Goal: Use online tool/utility: Utilize a website feature to perform a specific function

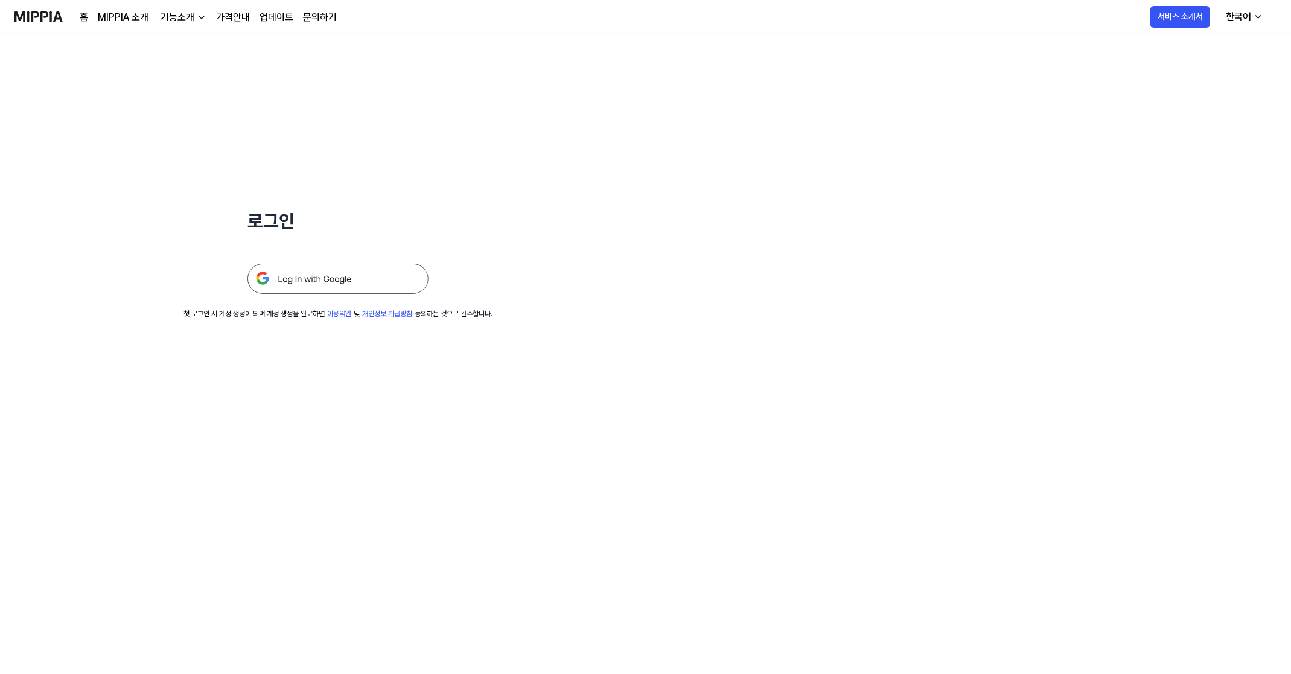
click at [308, 278] on img at bounding box center [337, 279] width 181 height 30
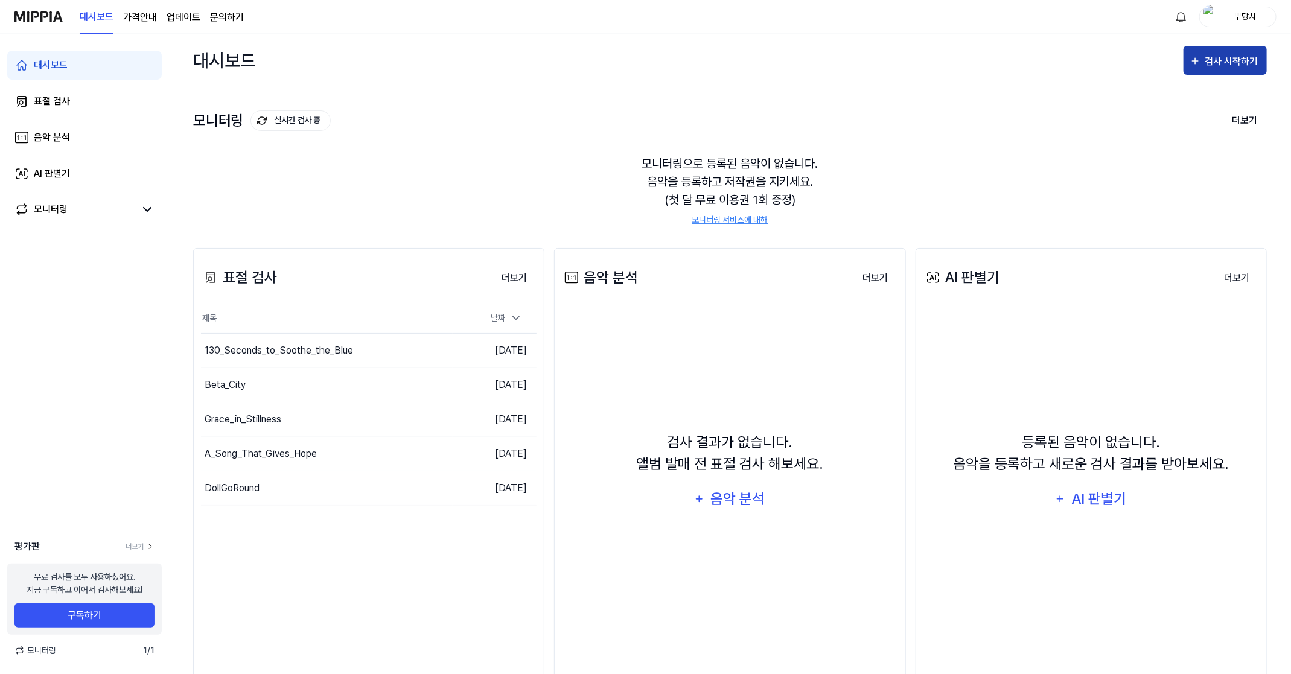
click at [1231, 61] on div "검사 시작하기" at bounding box center [1233, 62] width 56 height 16
click at [1188, 100] on div "표절 검사" at bounding box center [1203, 99] width 105 height 16
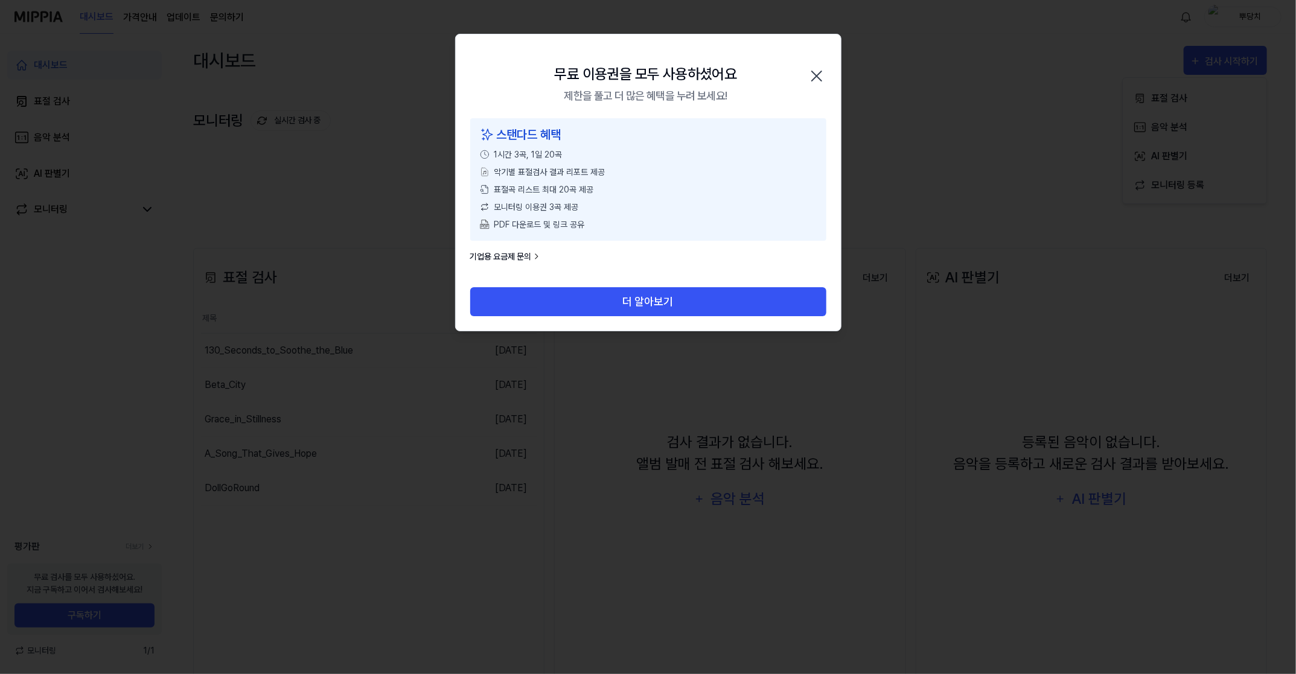
click at [822, 83] on icon "button" at bounding box center [816, 75] width 19 height 19
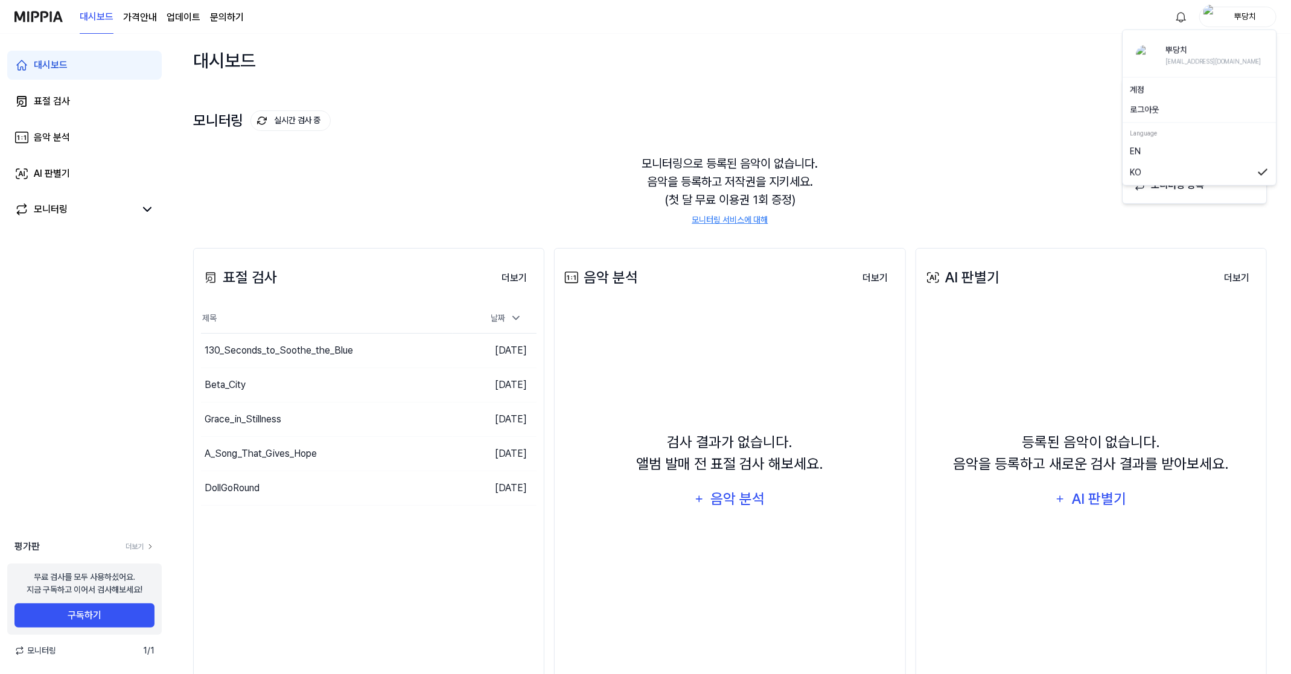
click at [1223, 13] on div "뿌당치" at bounding box center [1245, 16] width 47 height 13
click at [1190, 109] on button "로그아웃" at bounding box center [1199, 110] width 139 height 13
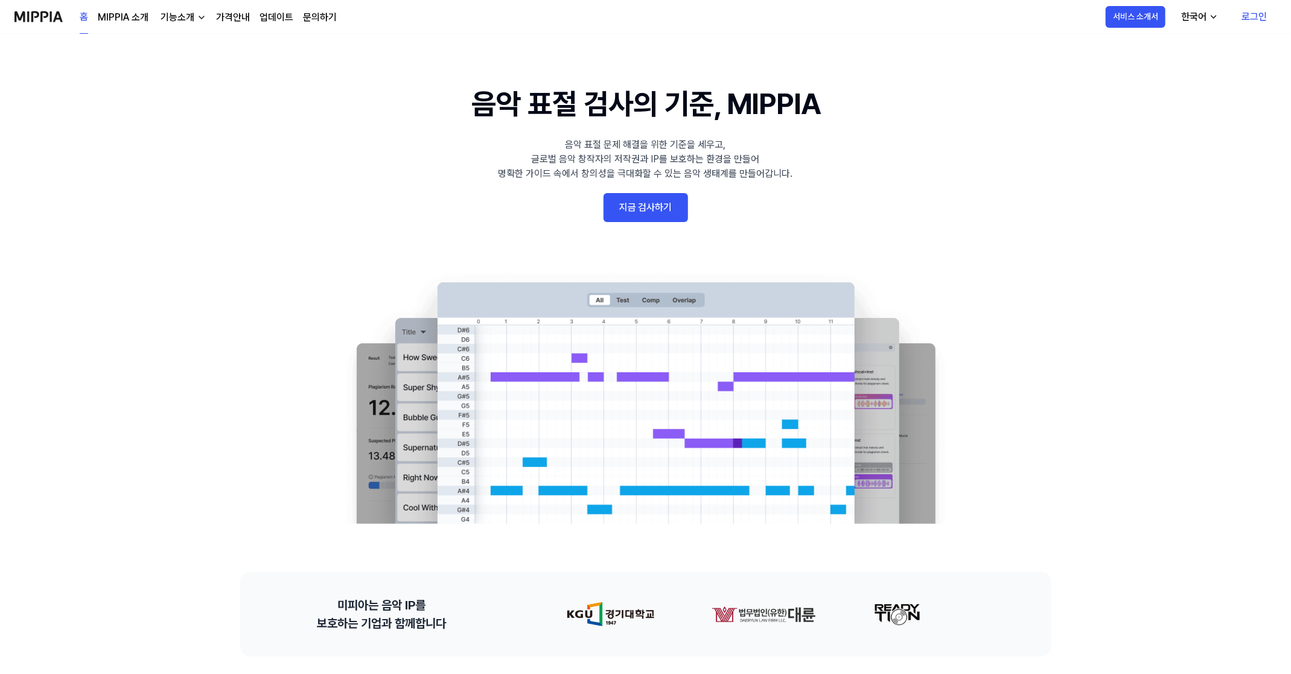
click at [648, 215] on link "지금 검사하기" at bounding box center [646, 207] width 84 height 29
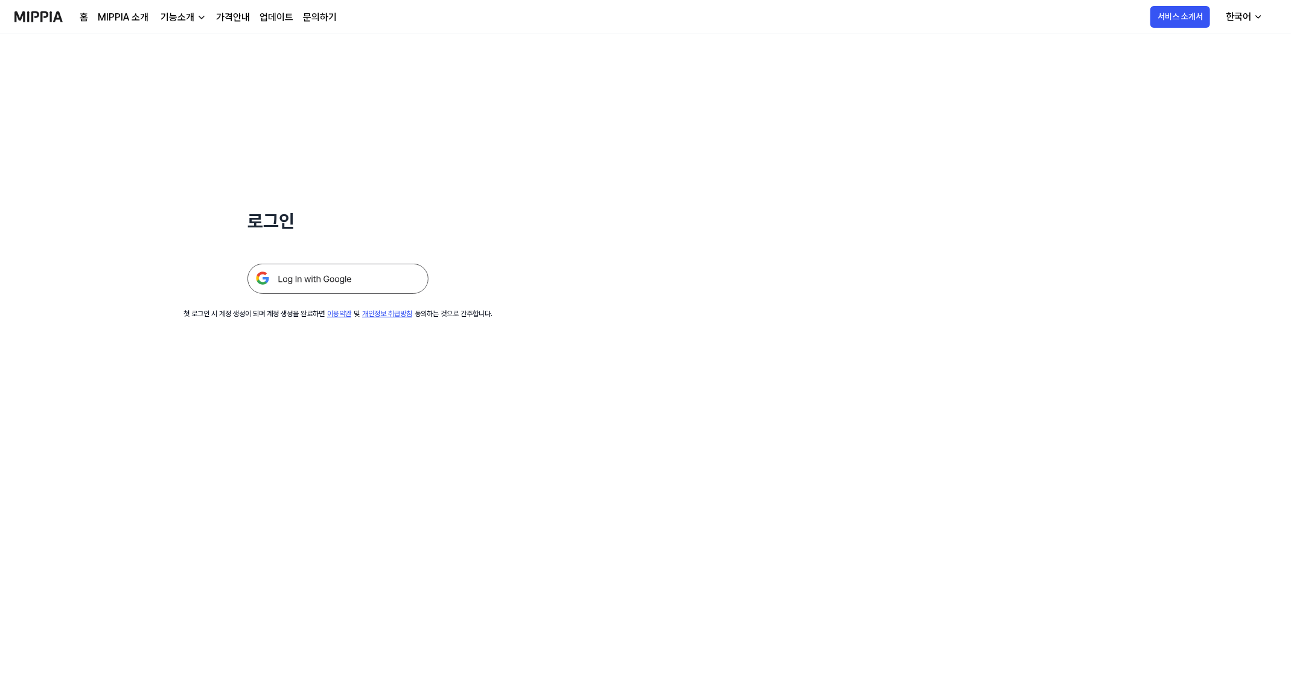
click at [310, 272] on img at bounding box center [337, 279] width 181 height 30
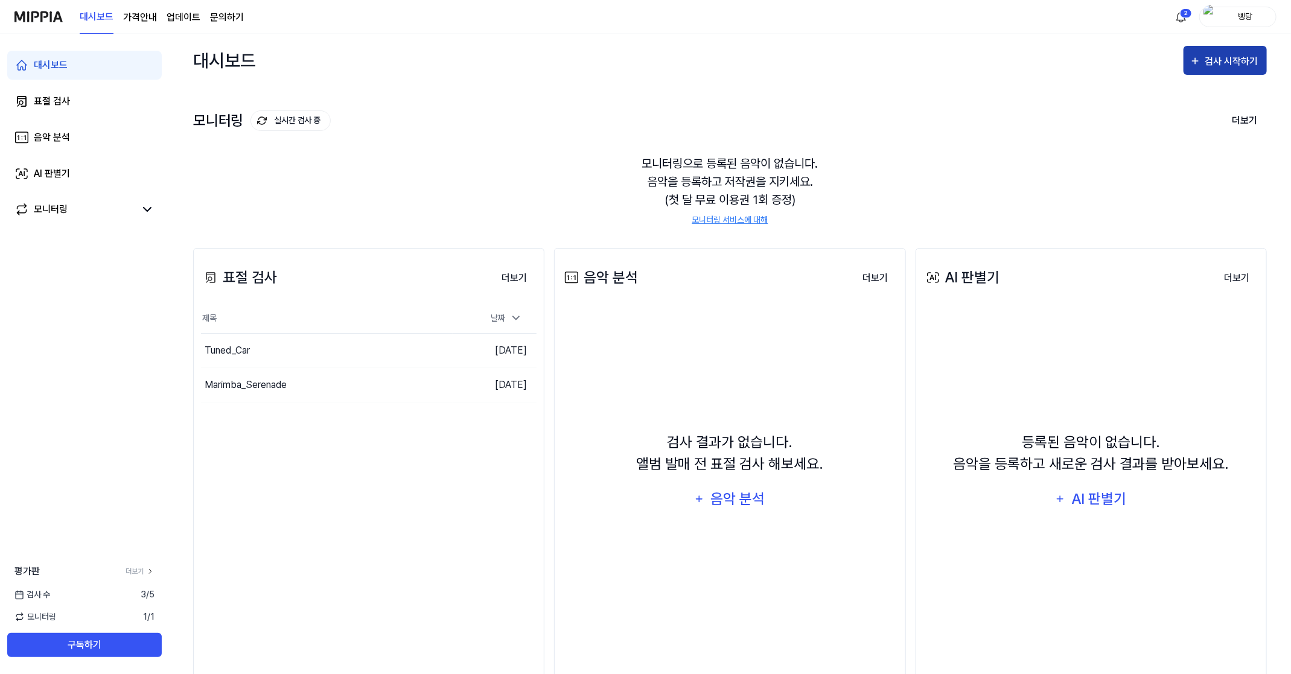
click at [1258, 65] on div "검사 시작하기" at bounding box center [1233, 62] width 56 height 16
click at [1161, 94] on div "표절 검사" at bounding box center [1203, 99] width 105 height 16
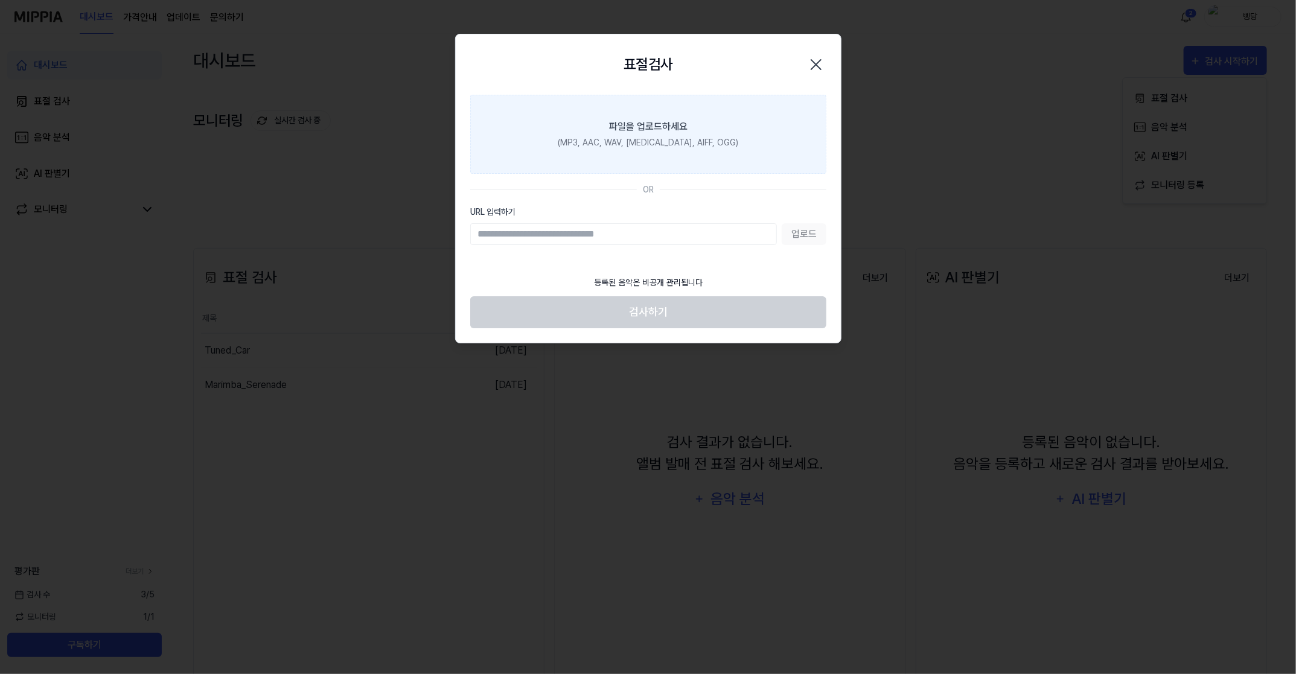
click at [621, 147] on div "(MP3, AAC, WAV, FLAC, AIFF, OGG)" at bounding box center [648, 142] width 180 height 13
click at [0, 0] on input "파일을 업로드하세요 (MP3, AAC, WAV, FLAC, AIFF, OGG)" at bounding box center [0, 0] width 0 height 0
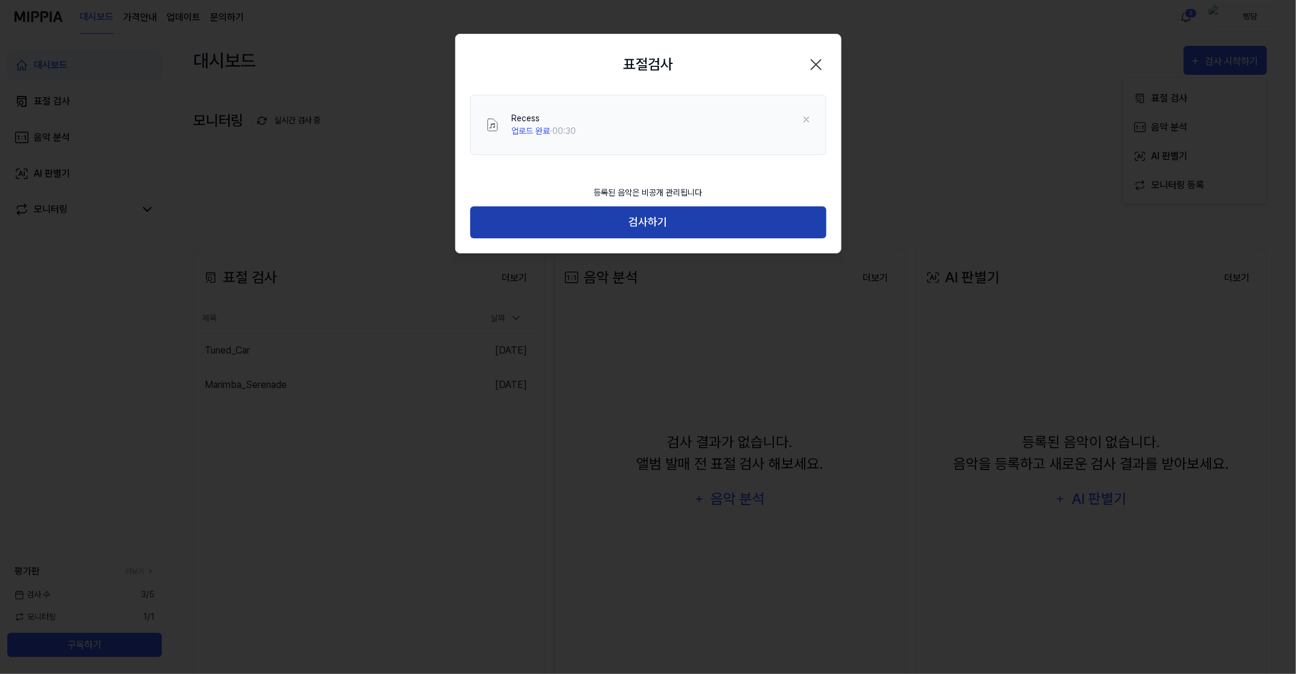
click at [615, 223] on button "검사하기" at bounding box center [648, 222] width 356 height 32
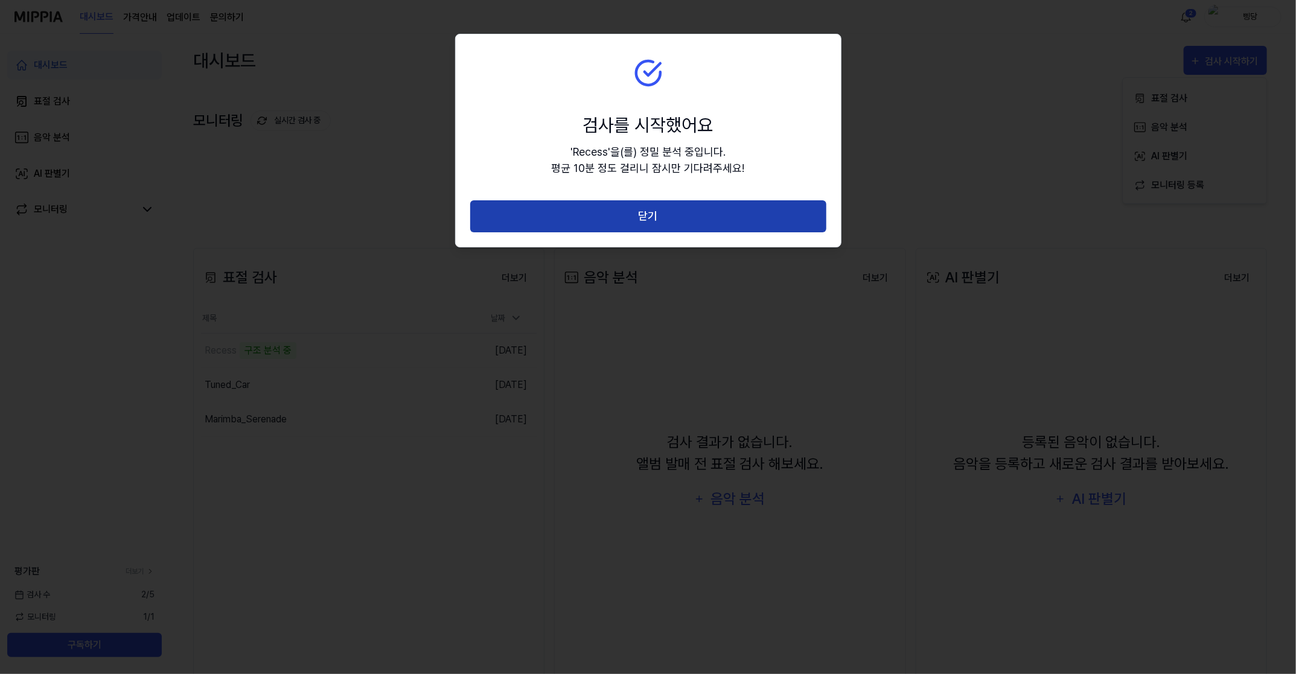
click at [667, 228] on button "닫기" at bounding box center [648, 216] width 356 height 32
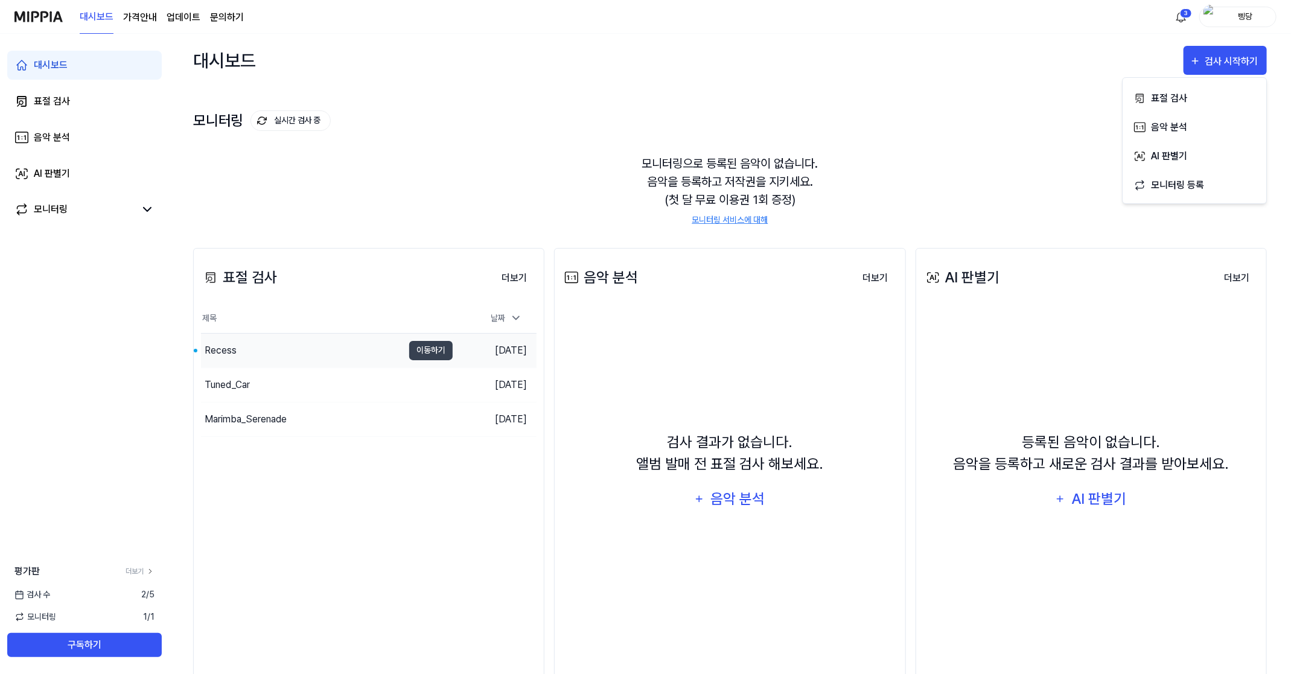
click at [255, 358] on div "Recess" at bounding box center [302, 351] width 202 height 34
